Goal: Information Seeking & Learning: Learn about a topic

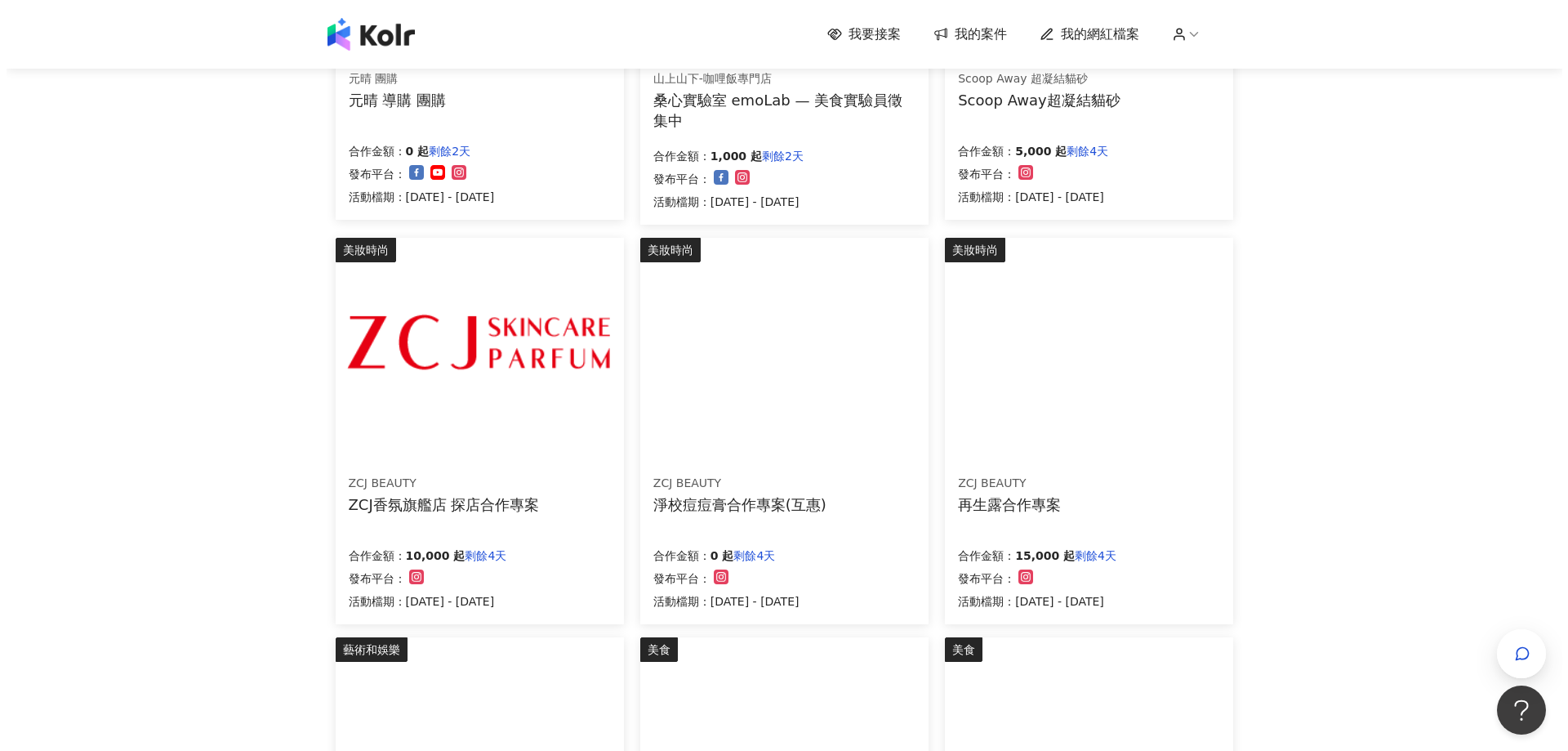
scroll to position [572, 0]
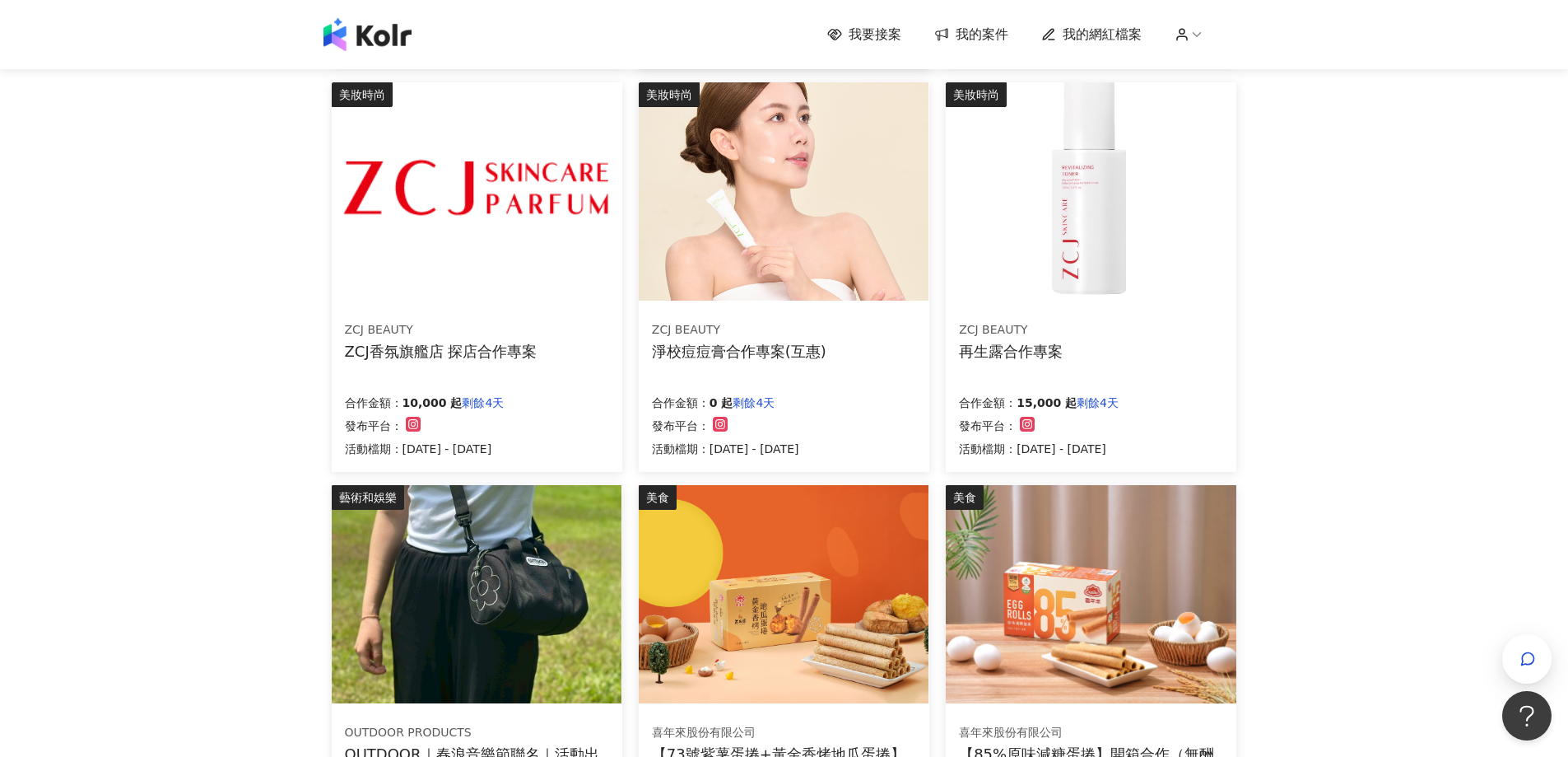
click at [513, 236] on img at bounding box center [477, 192] width 290 height 219
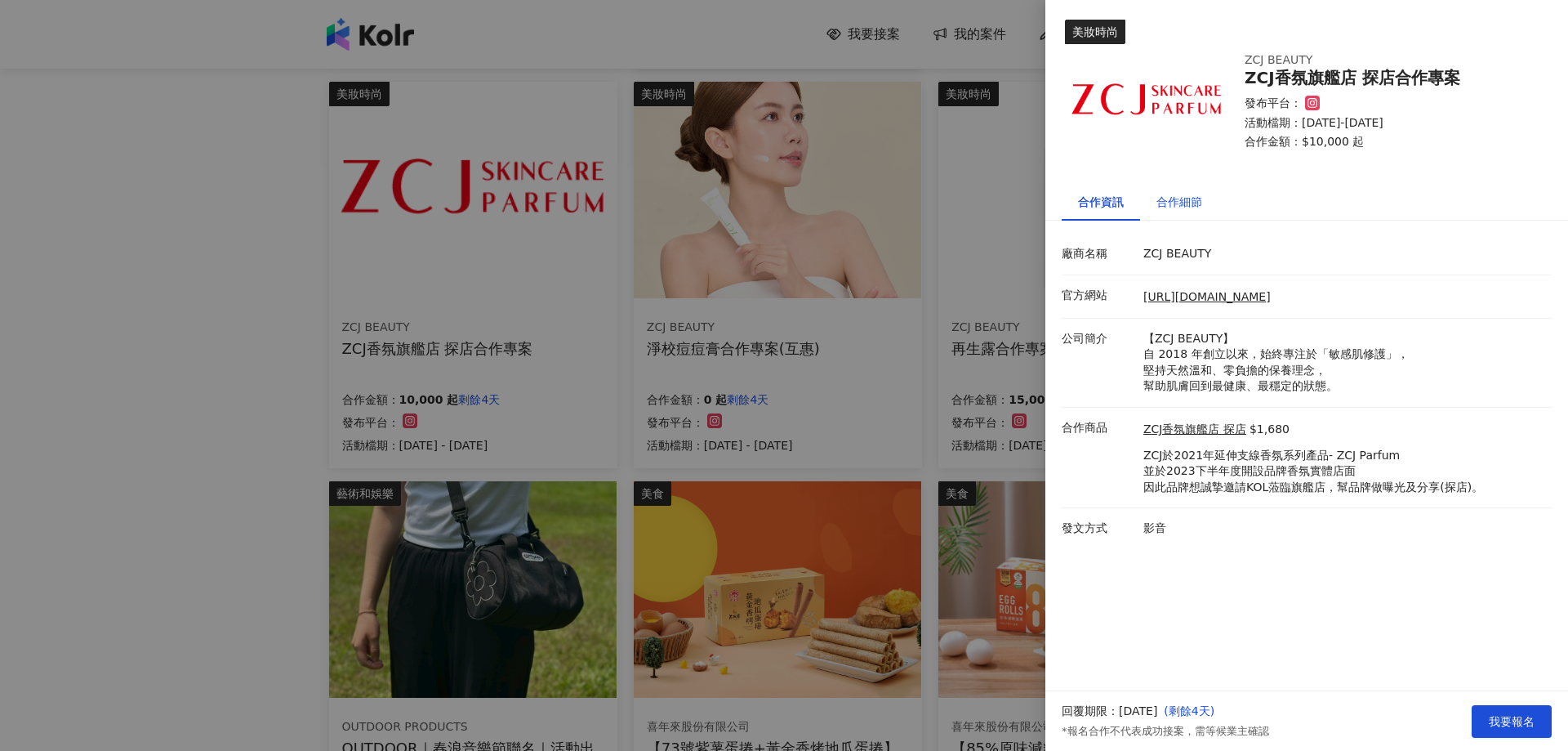
click at [1168, 204] on div "合作細節" at bounding box center [1179, 202] width 46 height 18
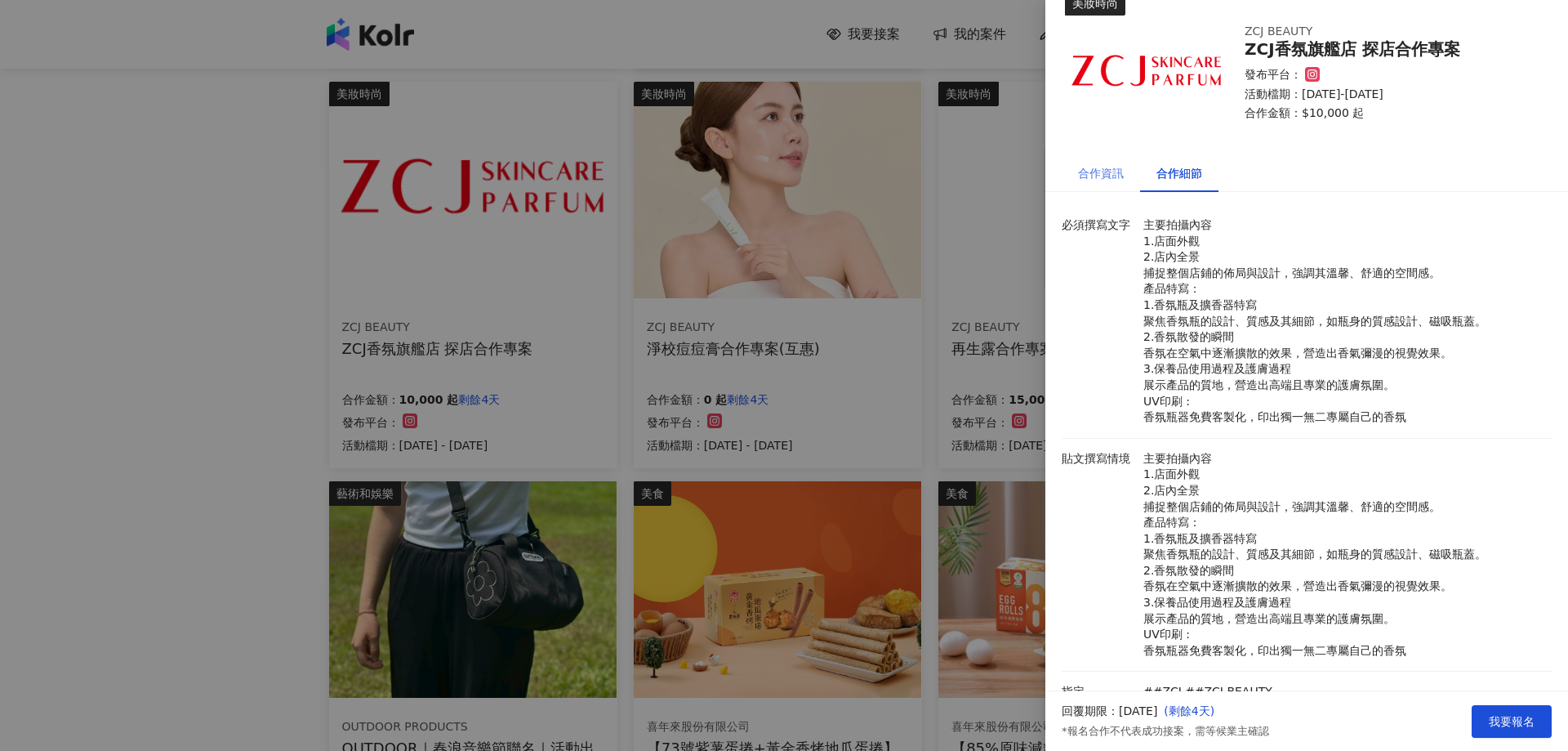
scroll to position [0, 0]
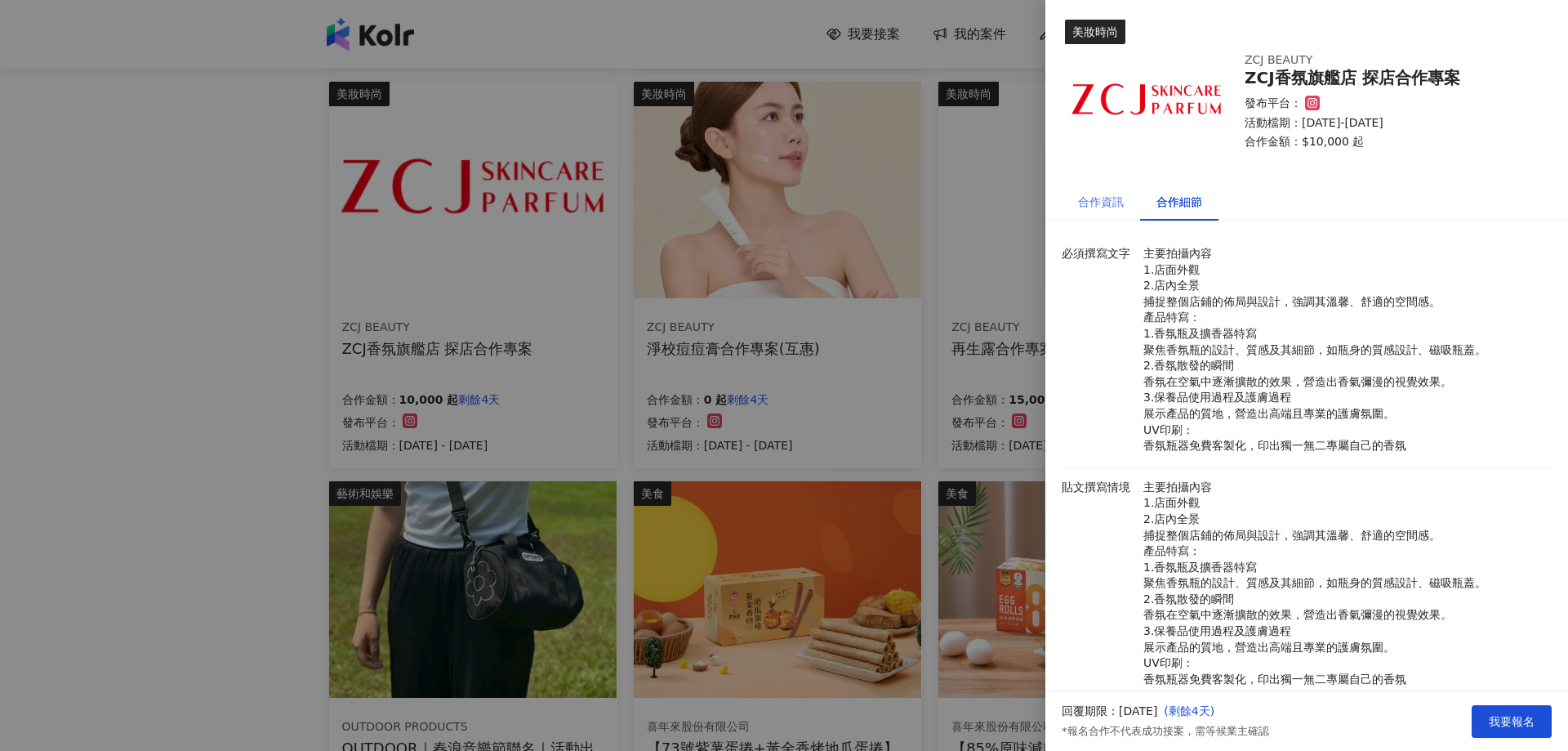
click at [1094, 211] on div "合作資訊" at bounding box center [1101, 201] width 78 height 38
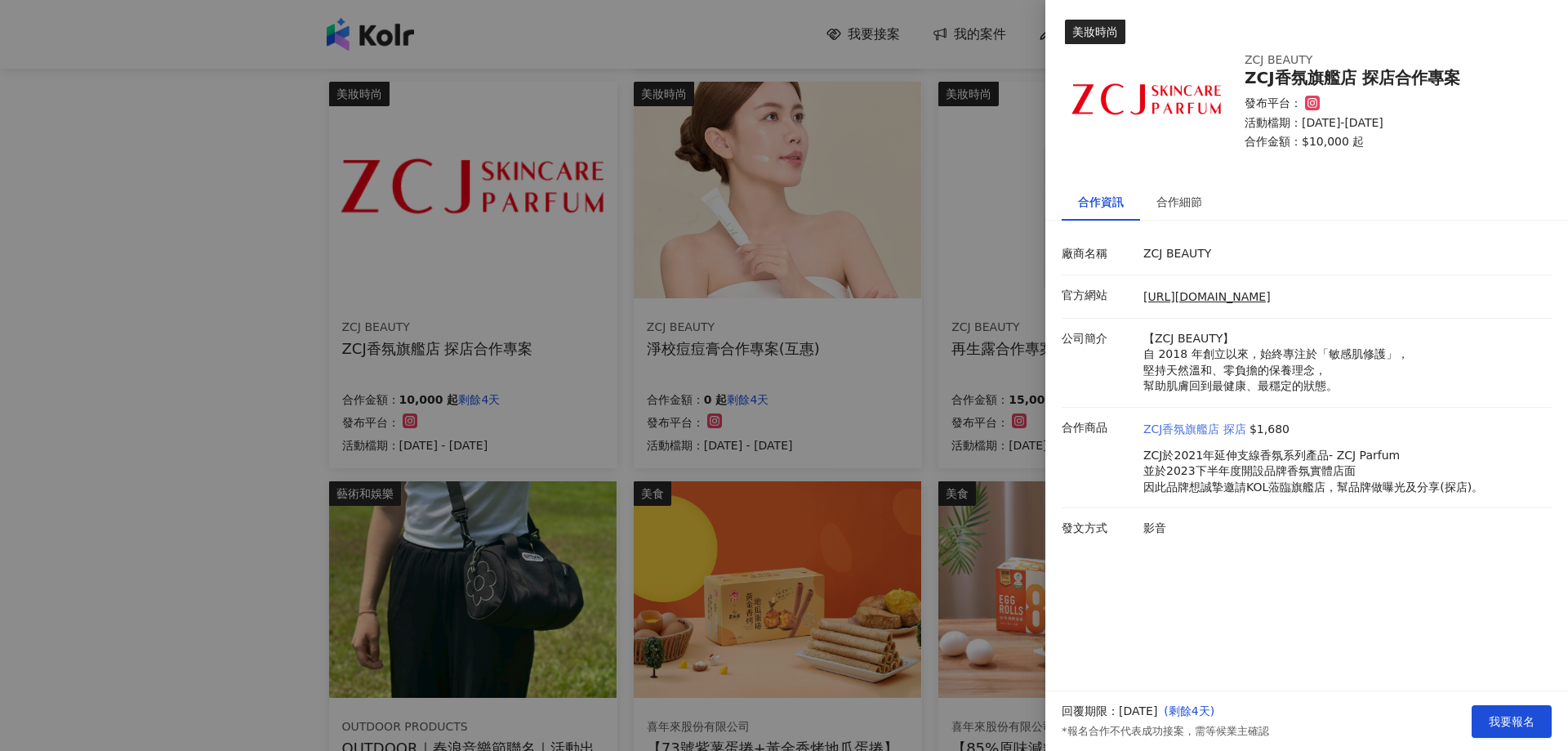
click at [1178, 431] on link "ZCJ香氛旗艦店 探店" at bounding box center [1194, 430] width 103 height 17
click at [1184, 193] on div "合作細節" at bounding box center [1179, 201] width 78 height 38
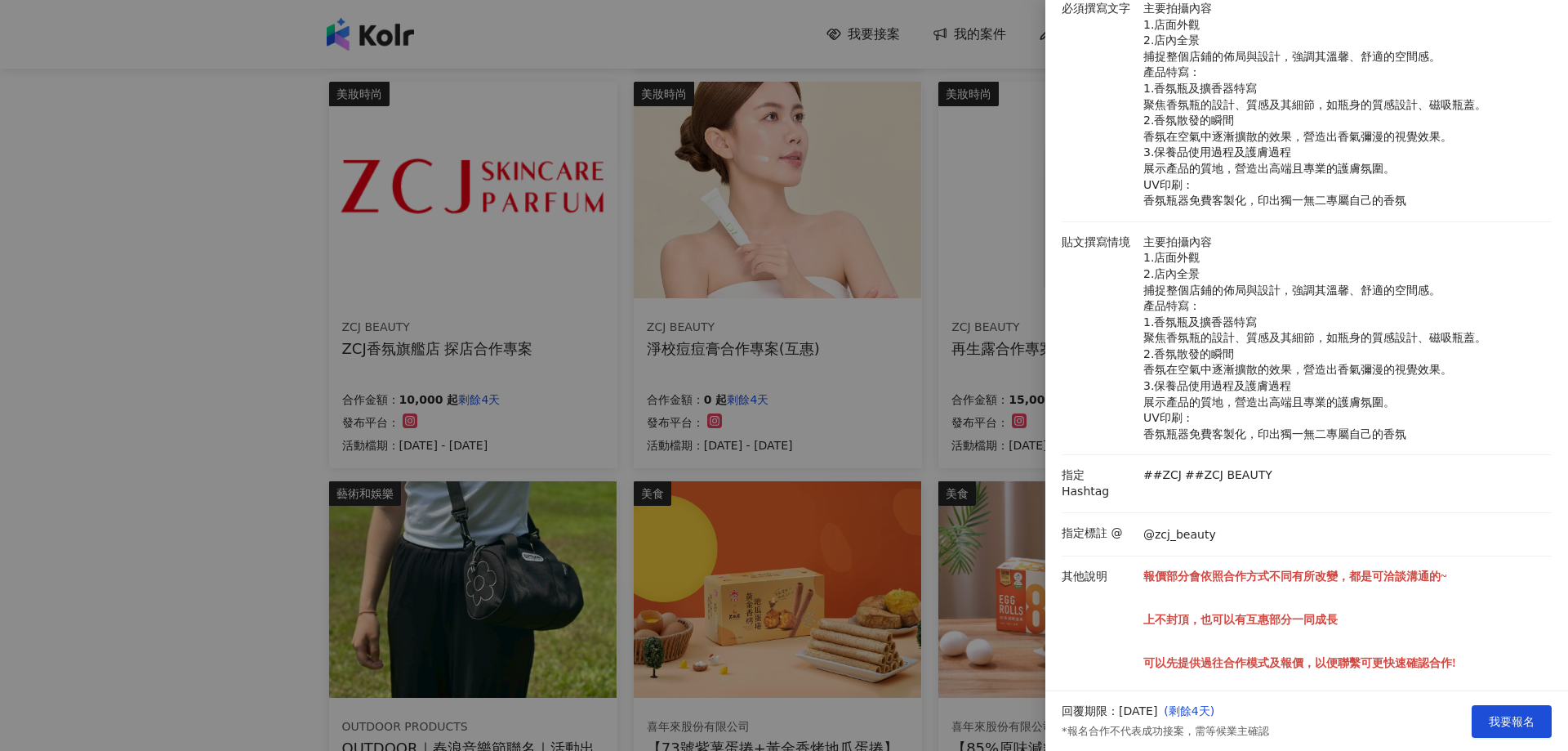
scroll to position [249, 0]
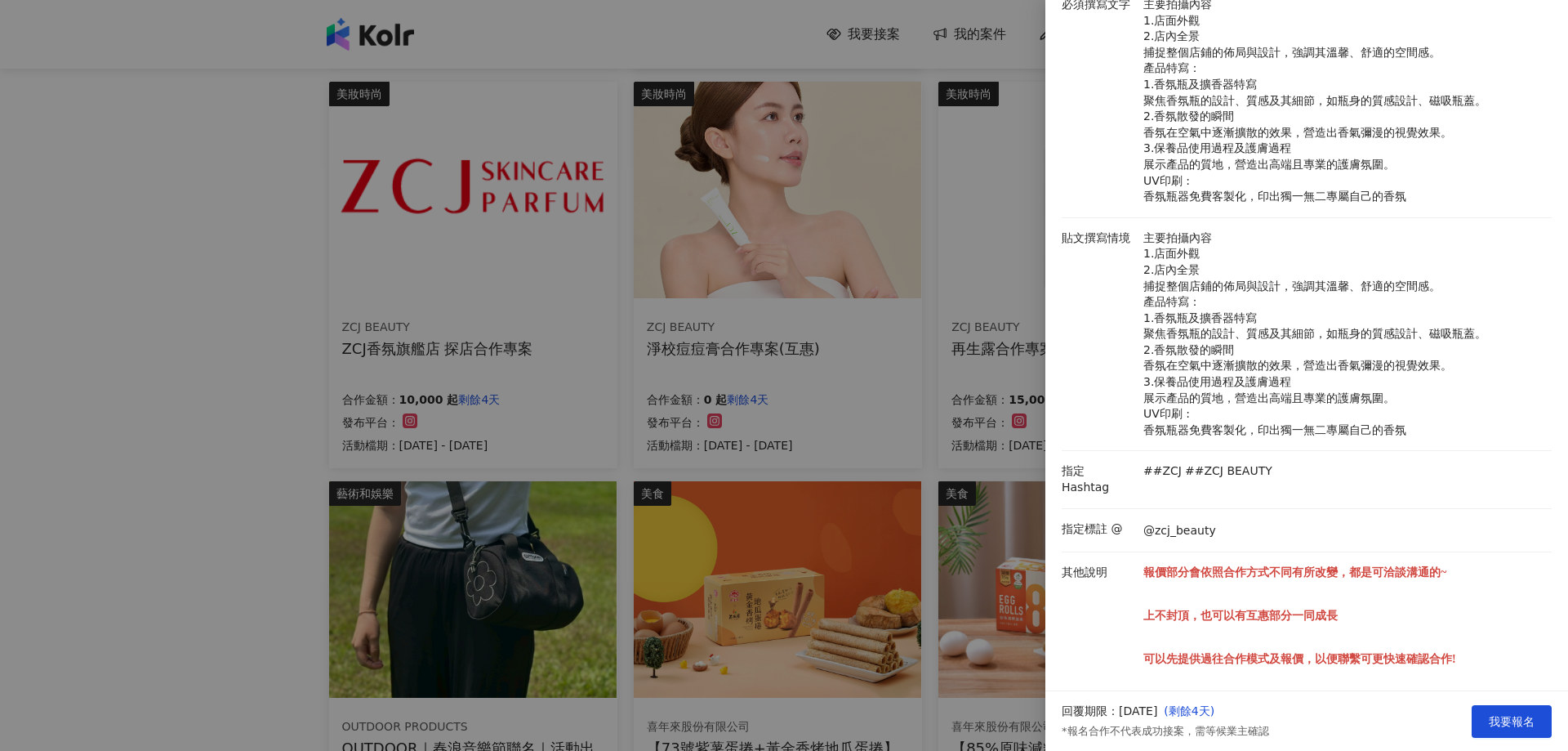
click at [1168, 523] on p "@zcj_beauty" at bounding box center [1179, 532] width 73 height 17
drag, startPoint x: 1219, startPoint y: 525, endPoint x: 1153, endPoint y: 517, distance: 66.5
click at [1153, 522] on div "@zcj_beauty" at bounding box center [1344, 531] width 409 height 18
copy p "zcj_beauty"
click at [1095, 477] on p "指定 Hashtag" at bounding box center [1098, 479] width 73 height 32
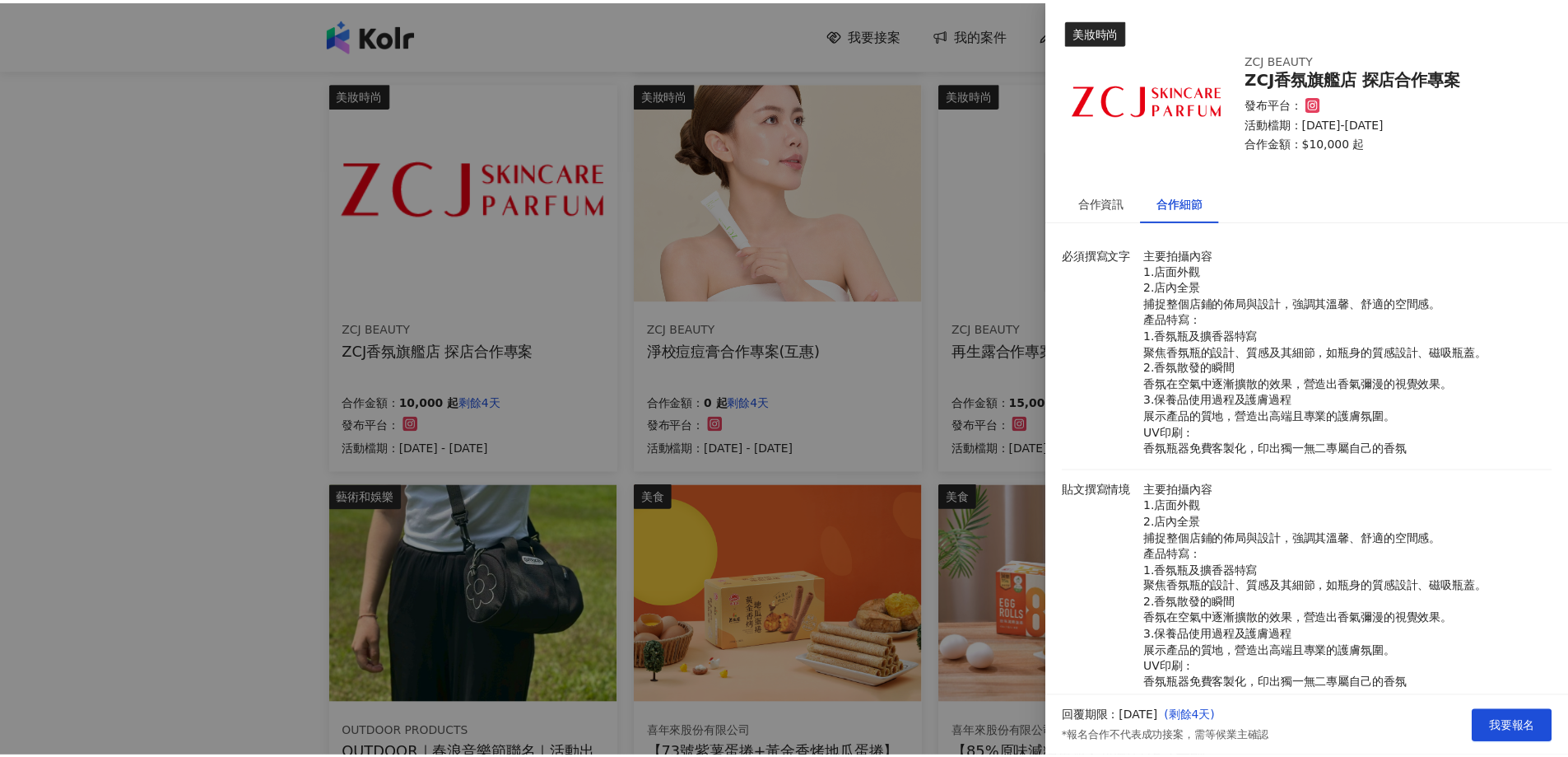
scroll to position [0, 0]
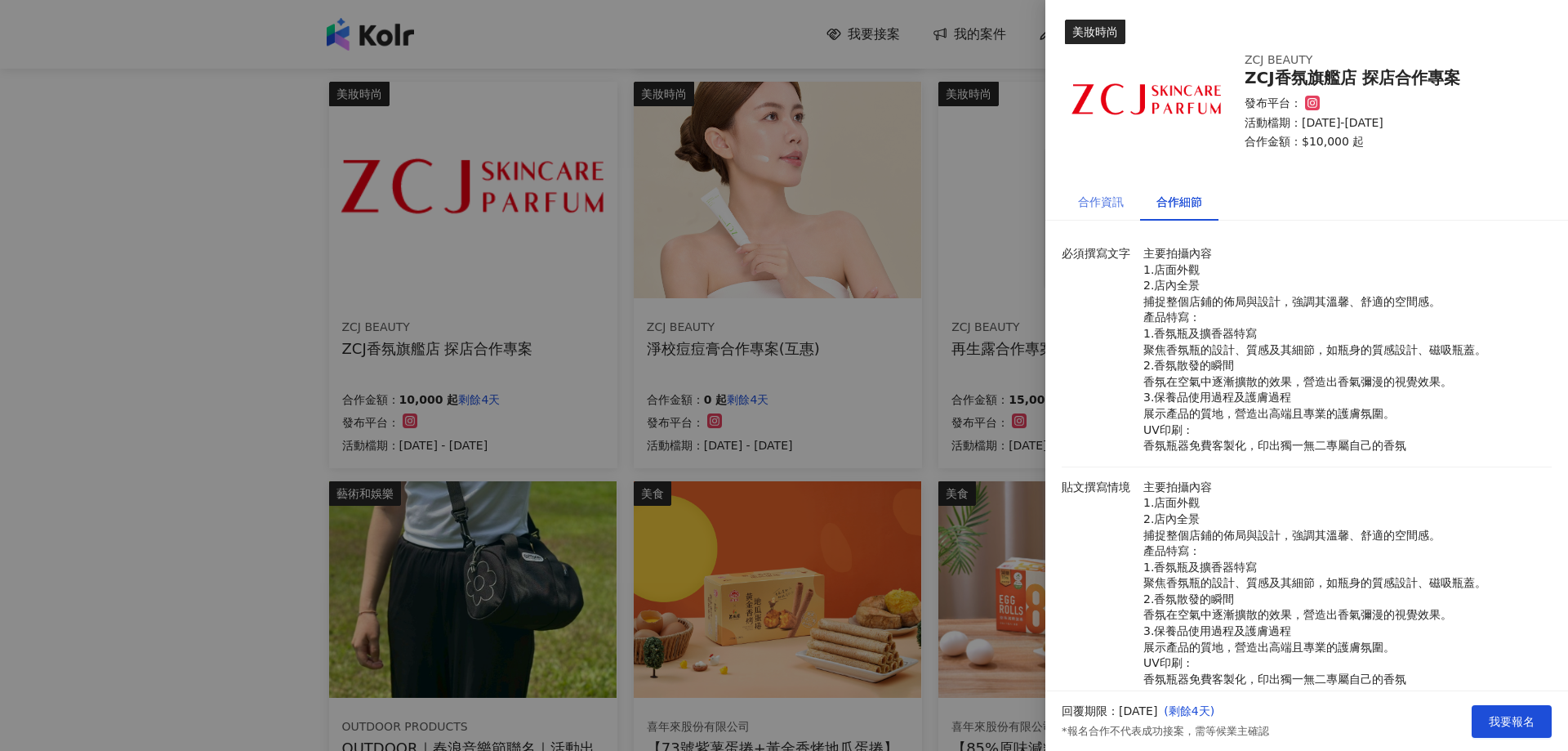
click at [1127, 202] on div "合作資訊" at bounding box center [1101, 201] width 78 height 38
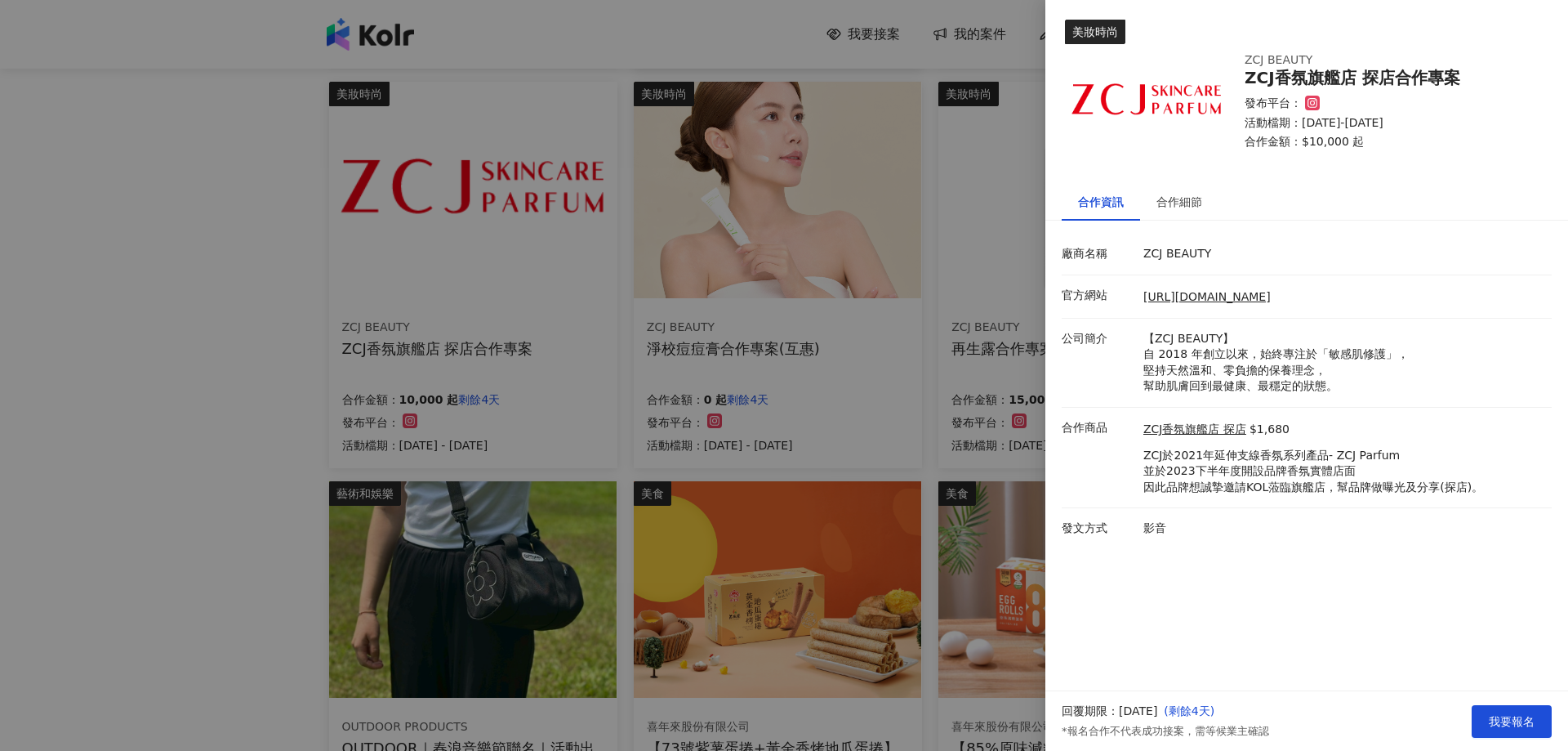
click at [826, 446] on div at bounding box center [784, 376] width 1568 height 751
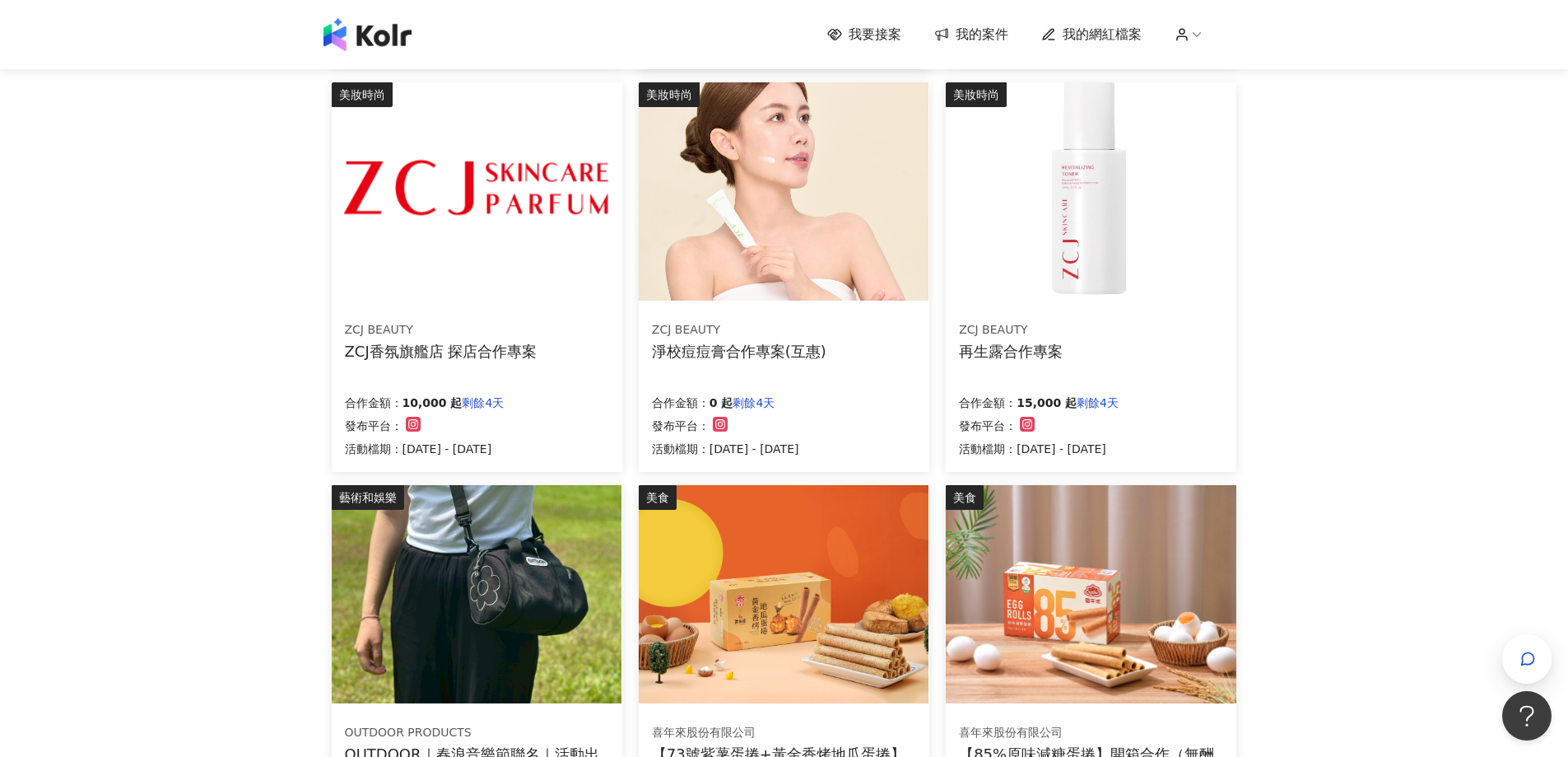
click at [1133, 374] on div "ZCJ BEAUTY 再生露合作專案 合作金額： 15,000 起 剩餘4天 發布平台： 活動檔期：[DATE] - [DATE]" at bounding box center [1091, 389] width 291 height 165
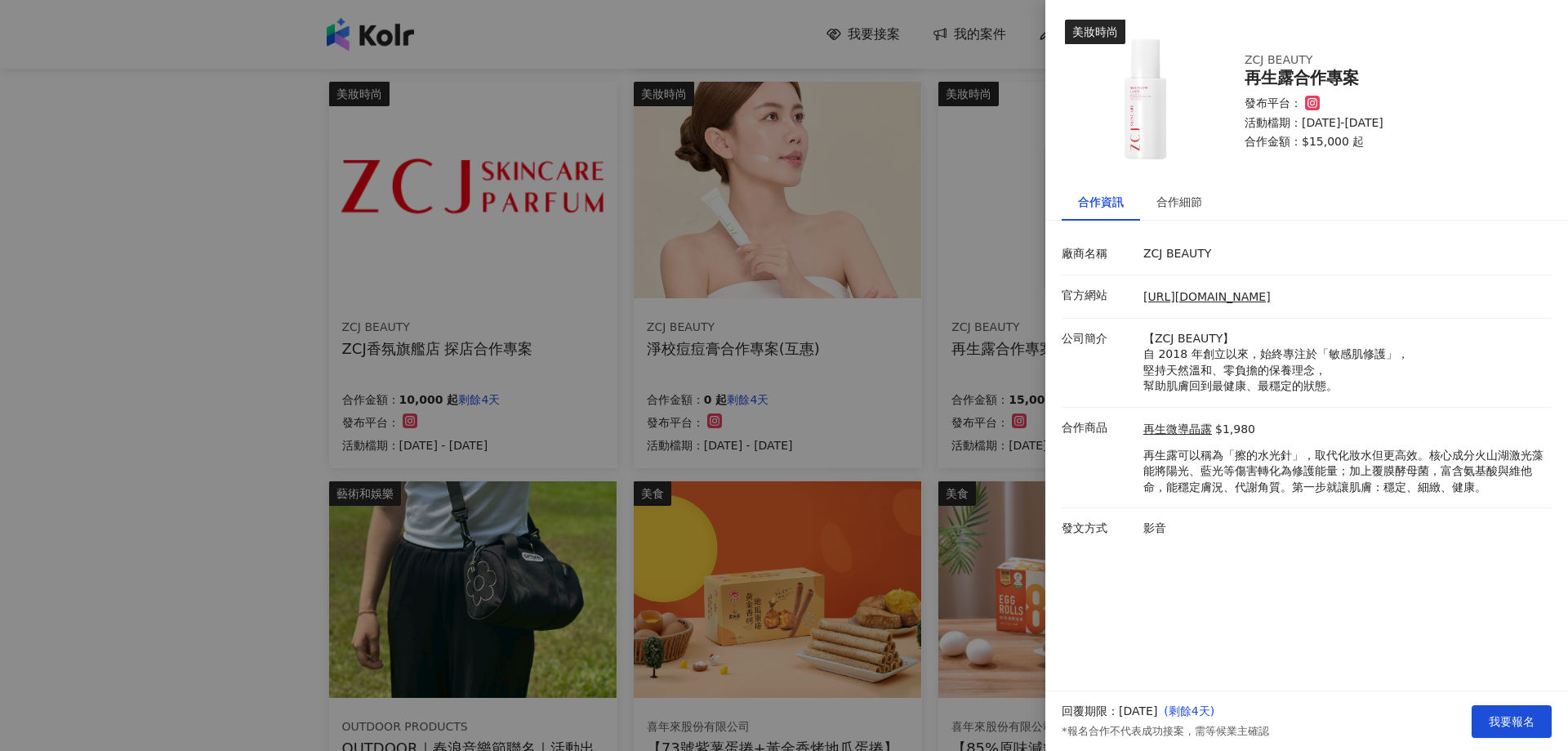
click at [878, 311] on div at bounding box center [784, 376] width 1568 height 751
